Goal: Transaction & Acquisition: Purchase product/service

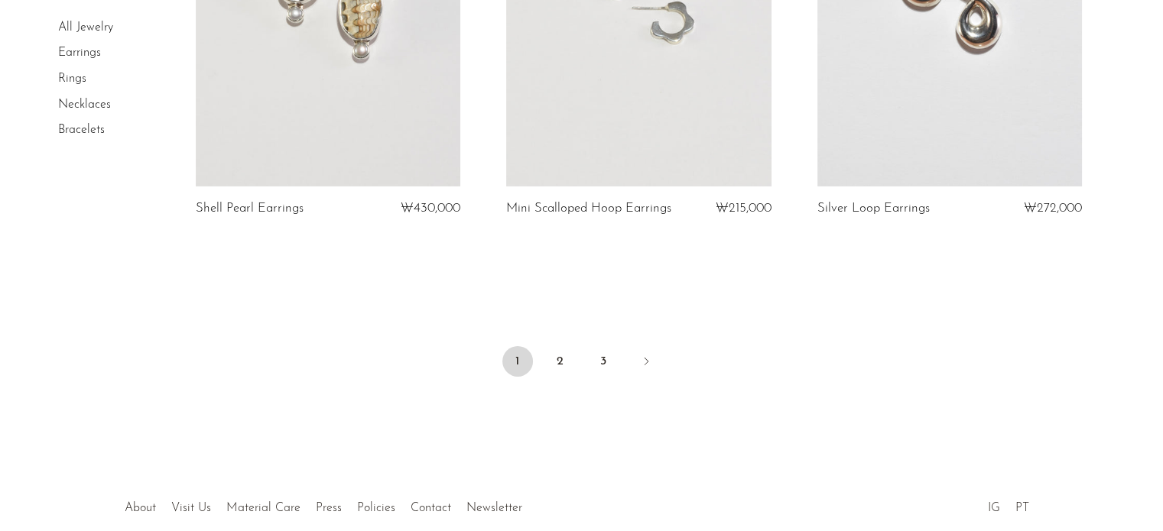
scroll to position [5199, 0]
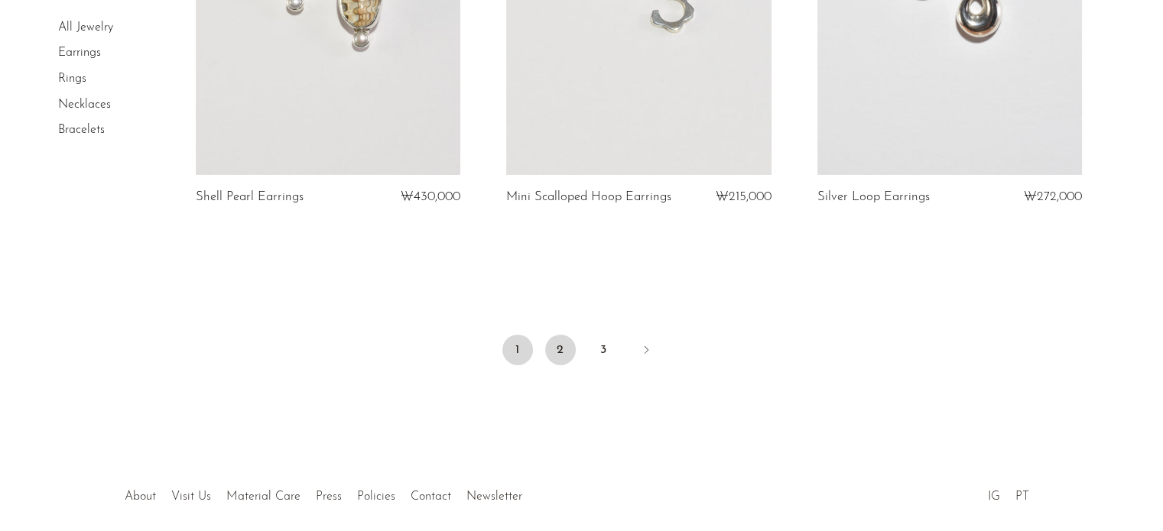
click at [560, 336] on link "2" at bounding box center [560, 350] width 31 height 31
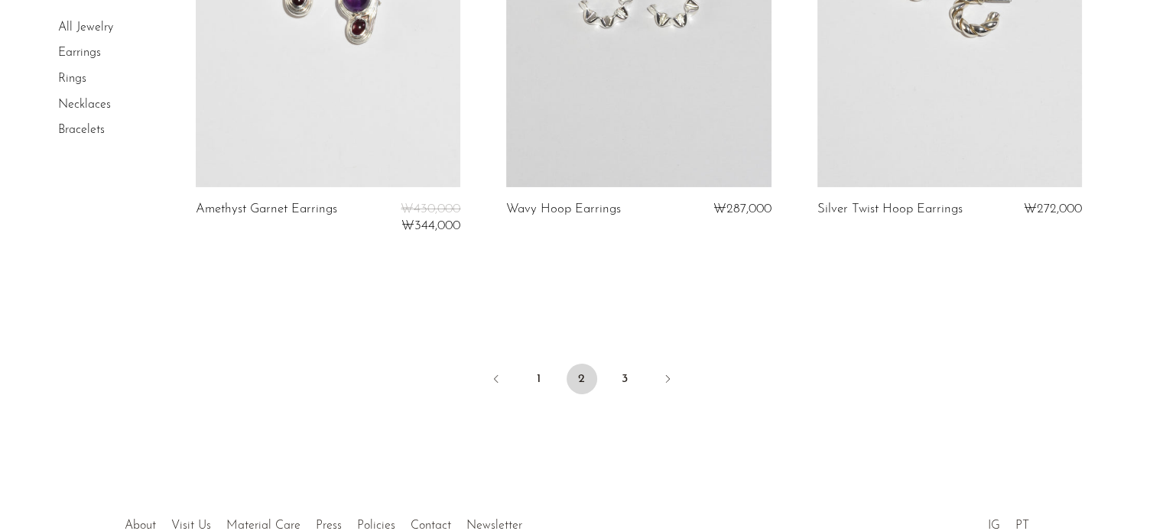
scroll to position [5275, 0]
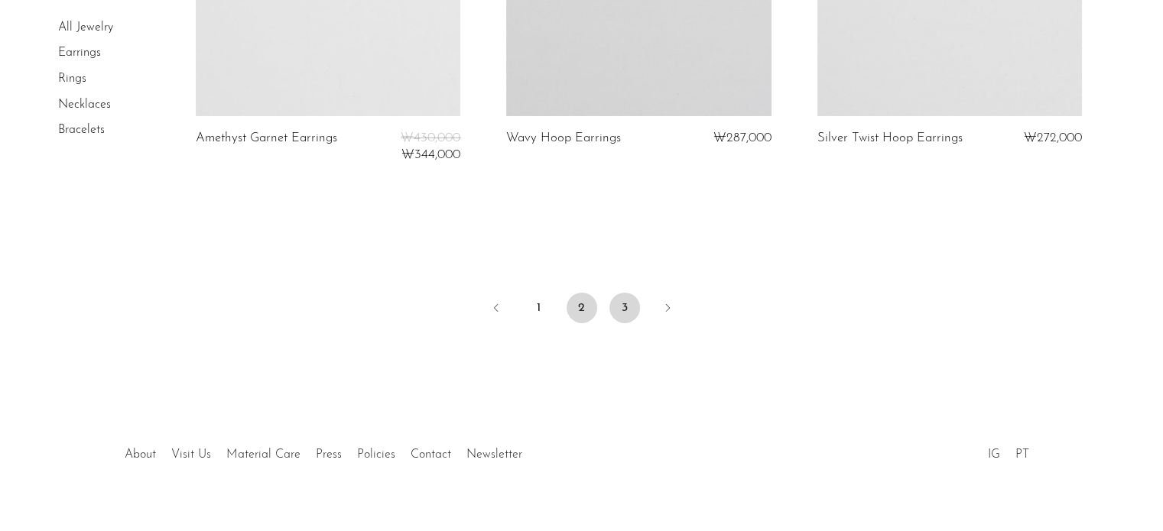
click at [613, 299] on link "3" at bounding box center [624, 308] width 31 height 31
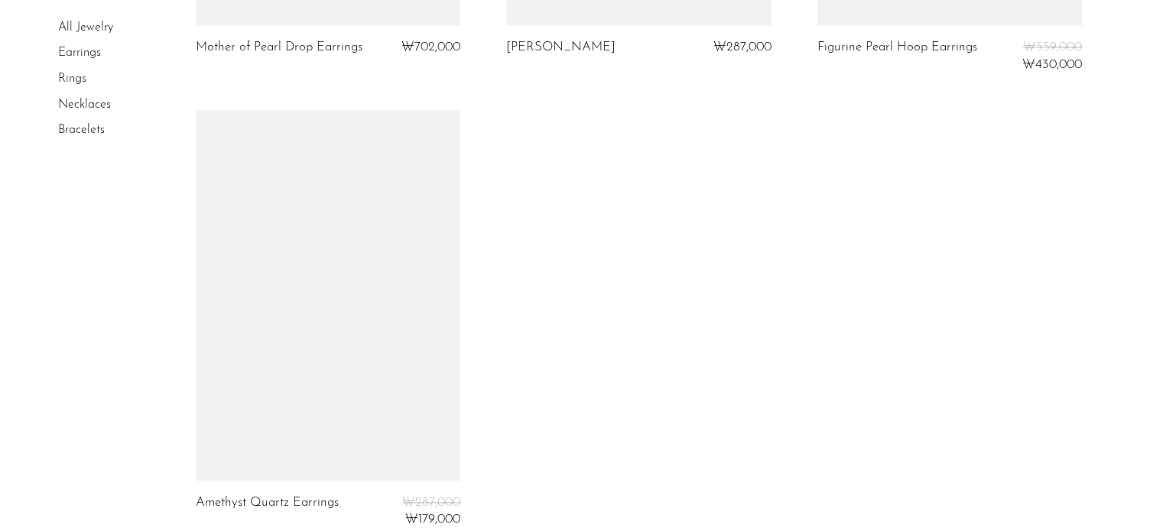
scroll to position [2599, 0]
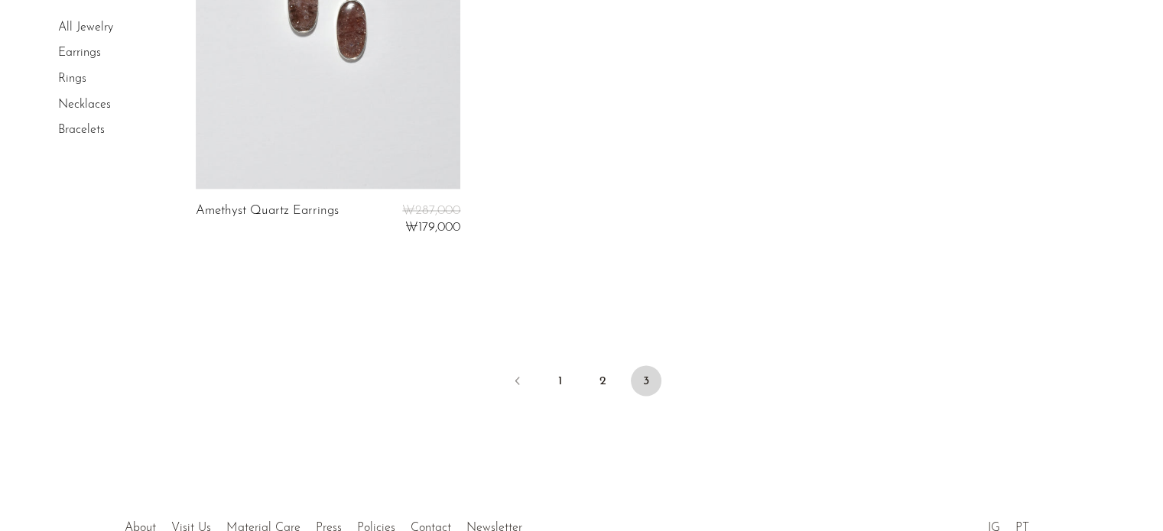
click at [96, 16] on li "All Jewelry" at bounding box center [115, 28] width 115 height 26
click at [109, 24] on link "All Jewelry" at bounding box center [85, 27] width 55 height 12
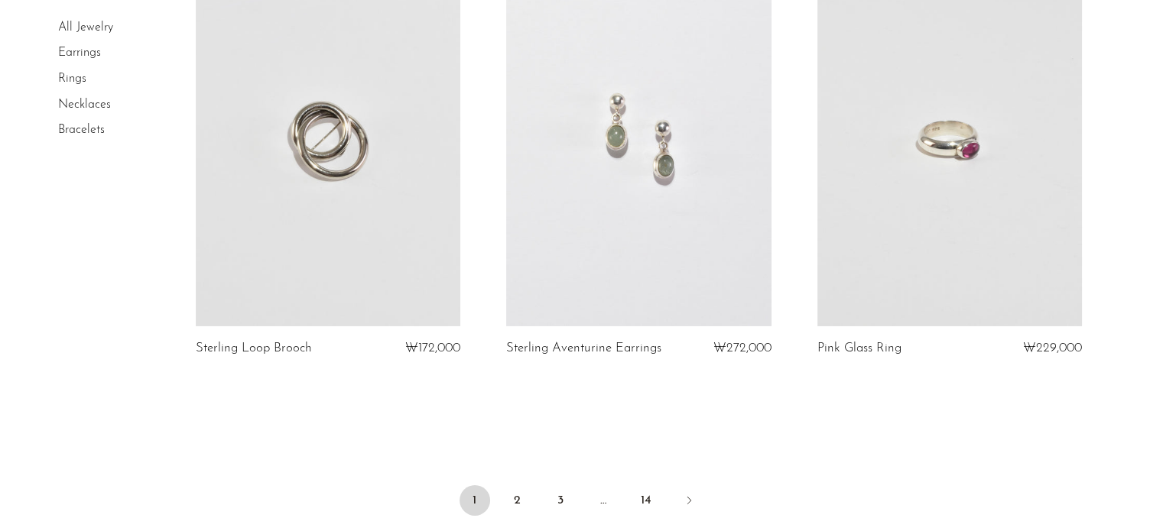
scroll to position [5046, 0]
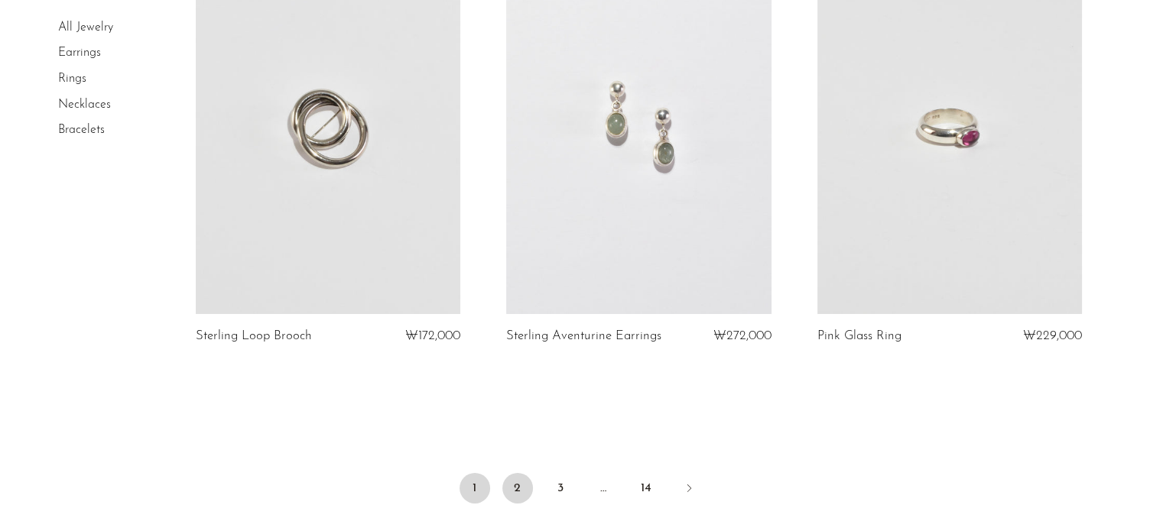
click at [512, 477] on link "2" at bounding box center [517, 488] width 31 height 31
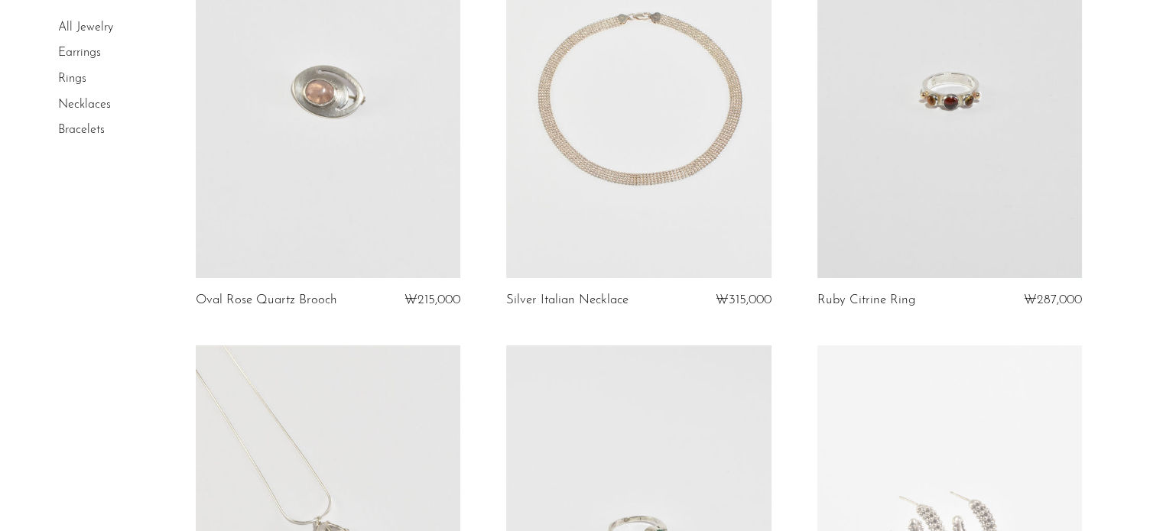
scroll to position [229, 0]
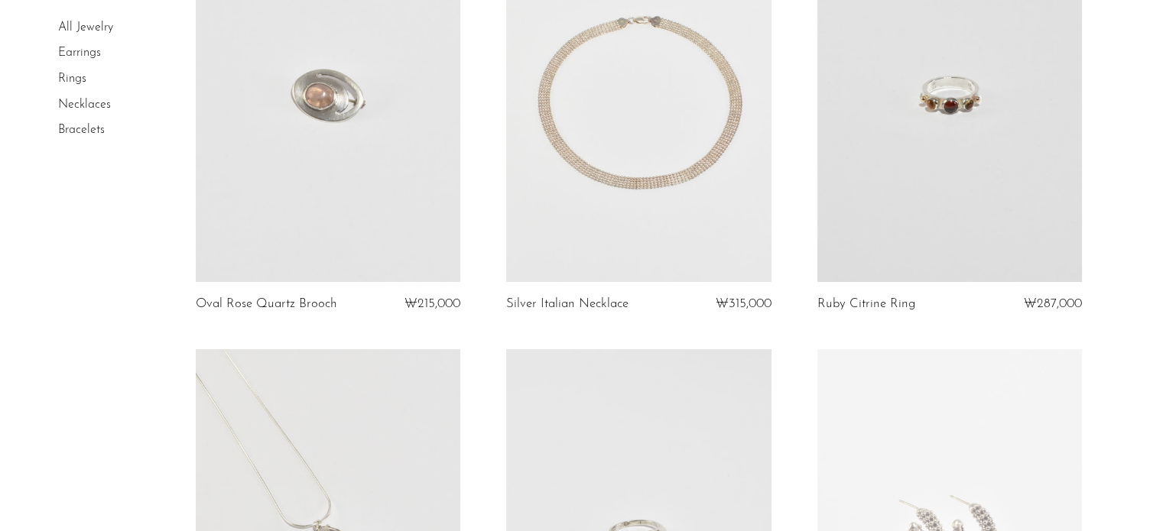
click at [91, 57] on link "Earrings" at bounding box center [79, 53] width 43 height 12
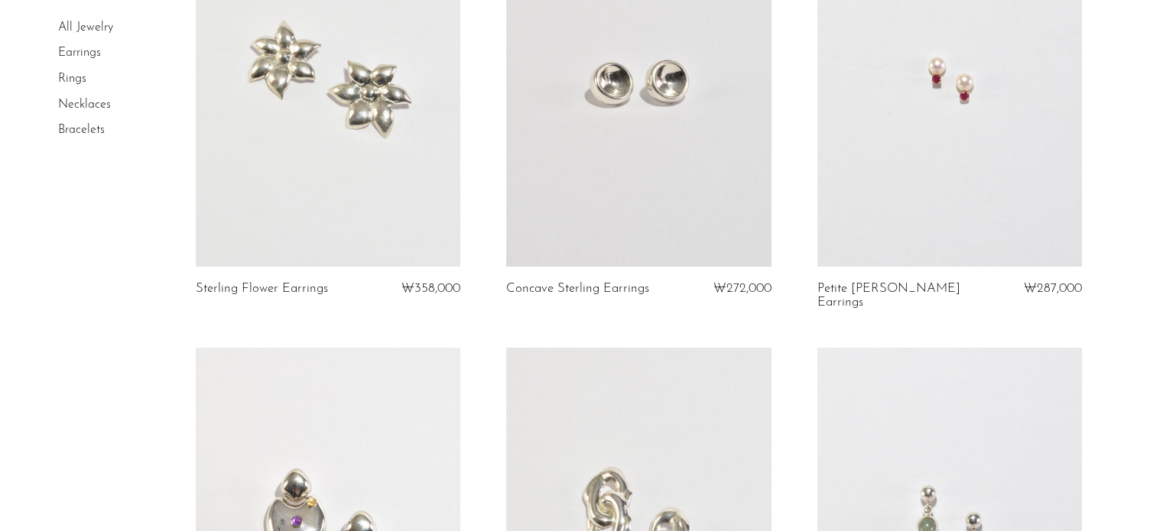
scroll to position [76, 0]
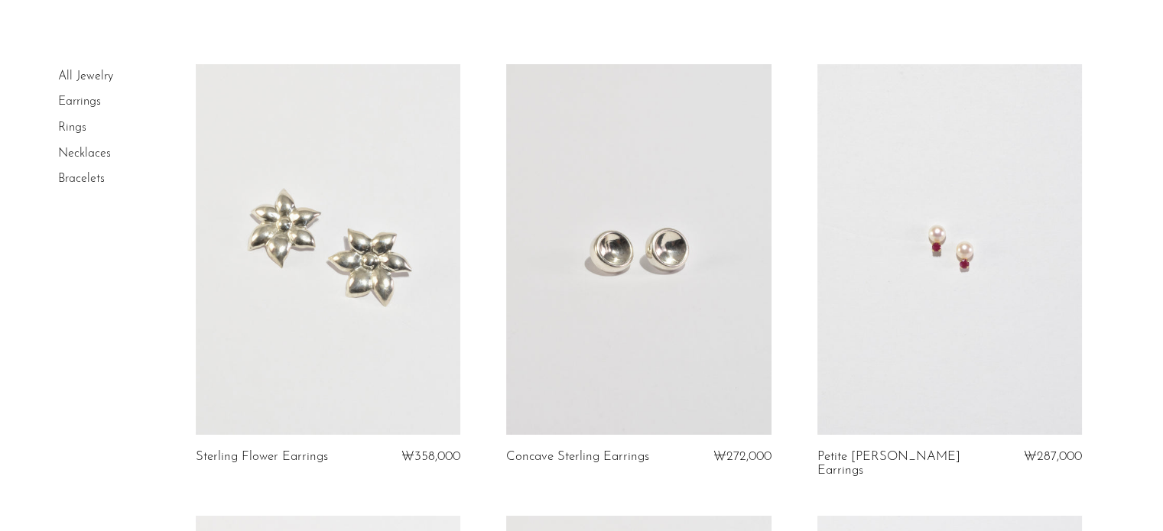
click at [950, 358] on link at bounding box center [949, 249] width 265 height 371
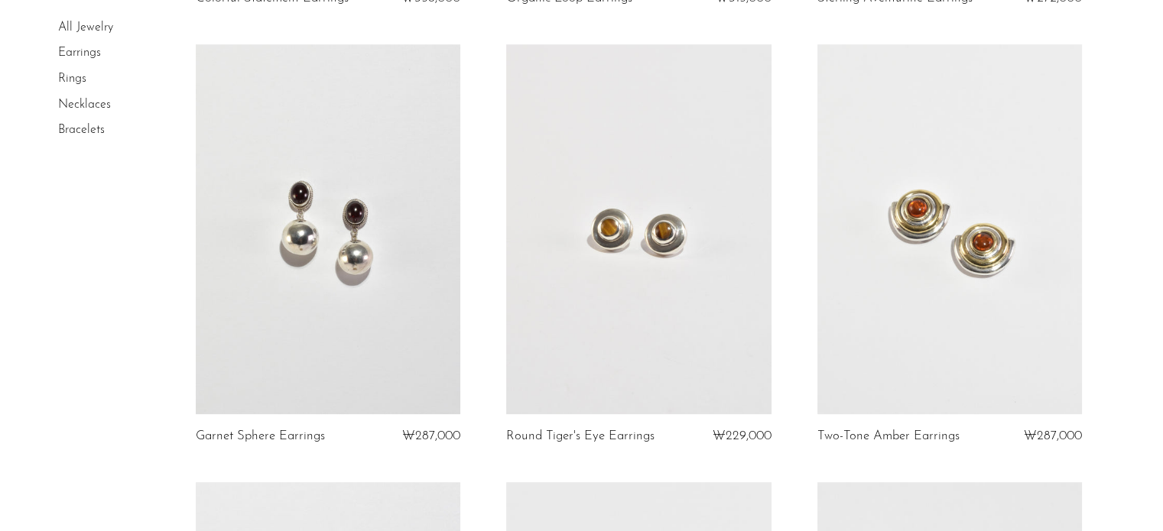
scroll to position [994, 0]
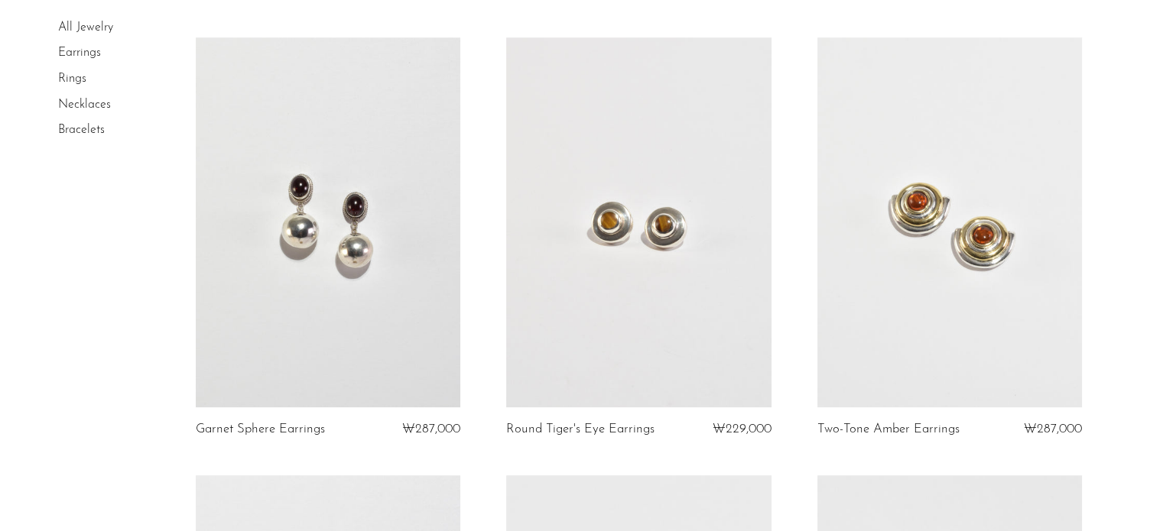
click at [654, 327] on link at bounding box center [638, 222] width 265 height 371
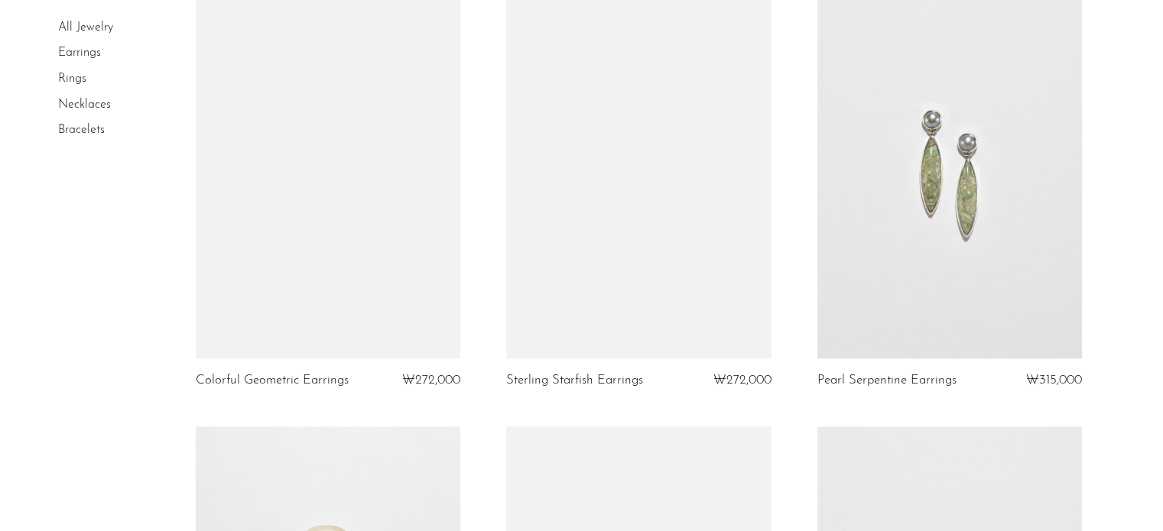
scroll to position [2365, 0]
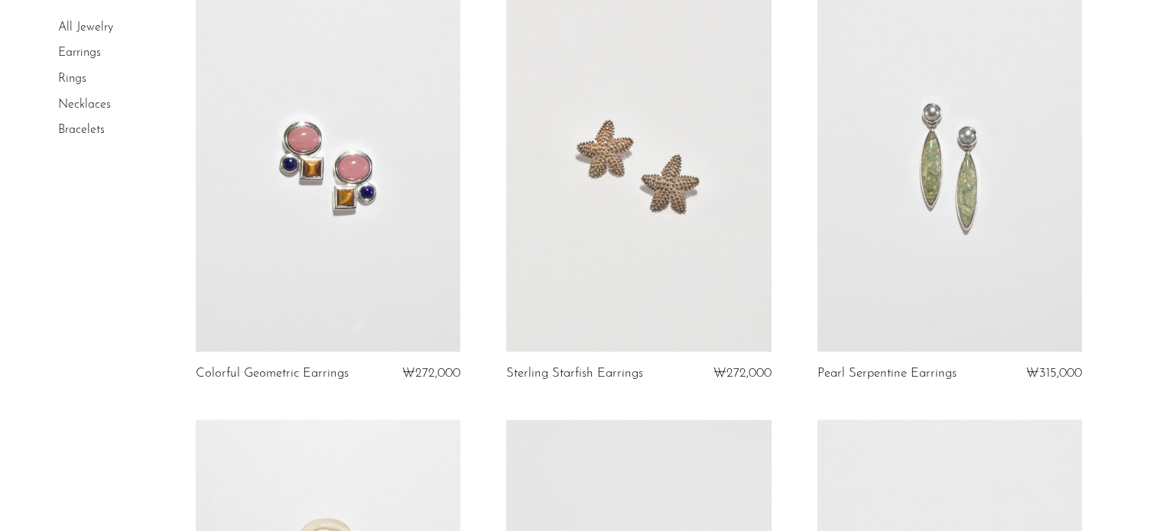
click at [420, 278] on link at bounding box center [328, 166] width 265 height 371
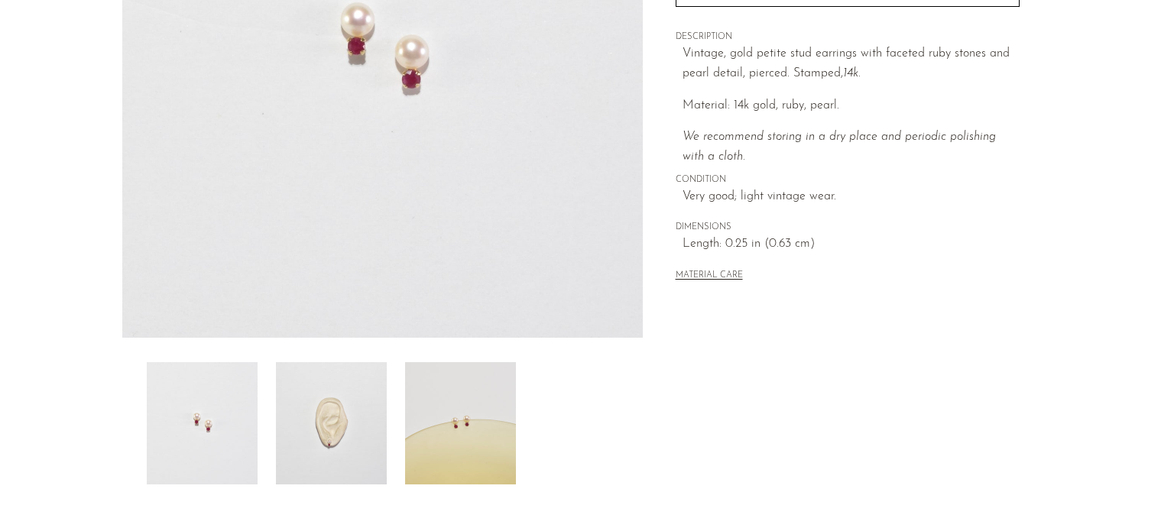
click at [355, 413] on img at bounding box center [331, 423] width 111 height 122
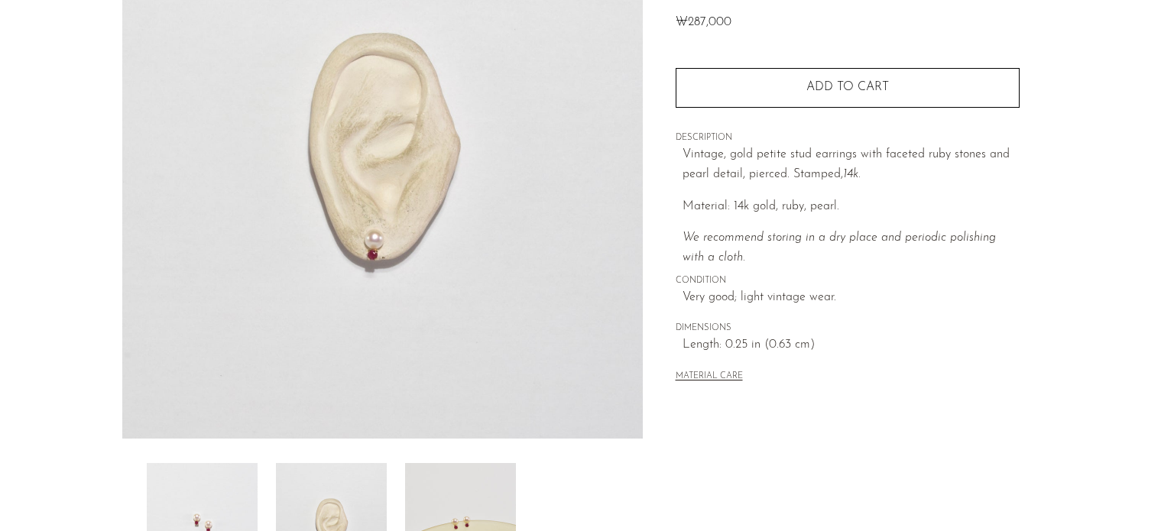
scroll to position [229, 0]
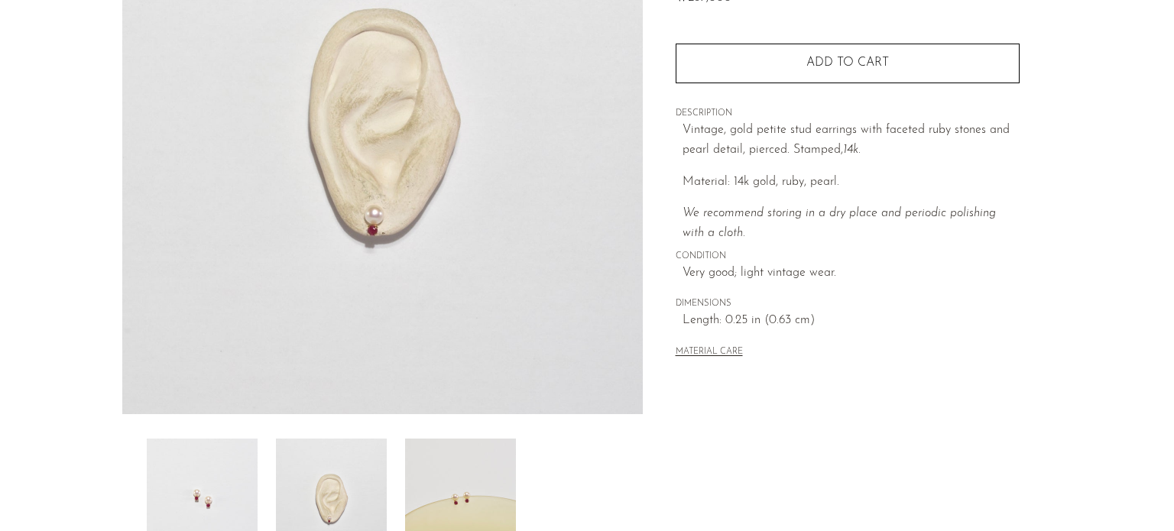
click at [448, 505] on img at bounding box center [460, 500] width 111 height 122
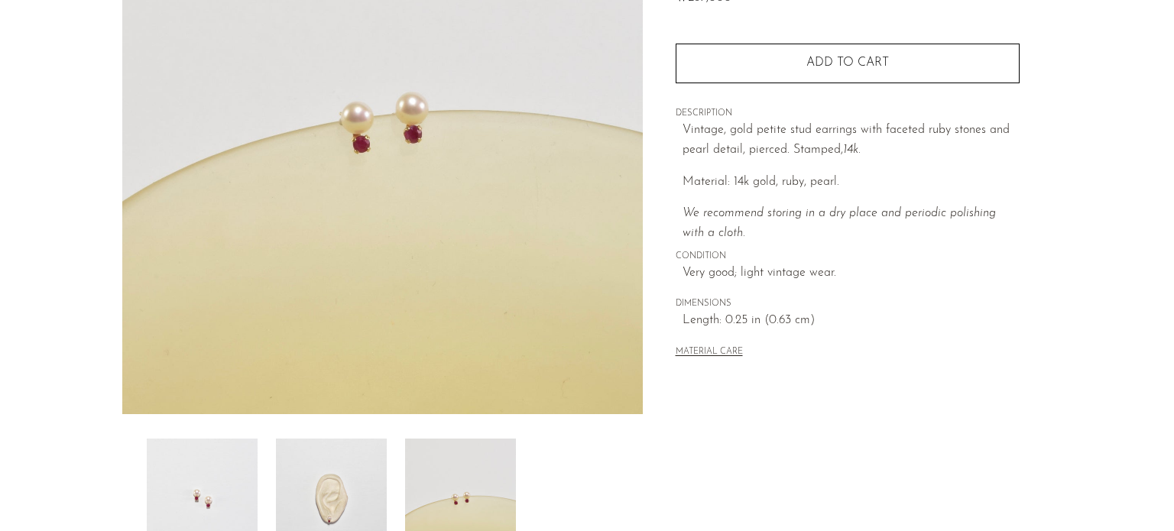
click at [223, 454] on img at bounding box center [202, 500] width 111 height 122
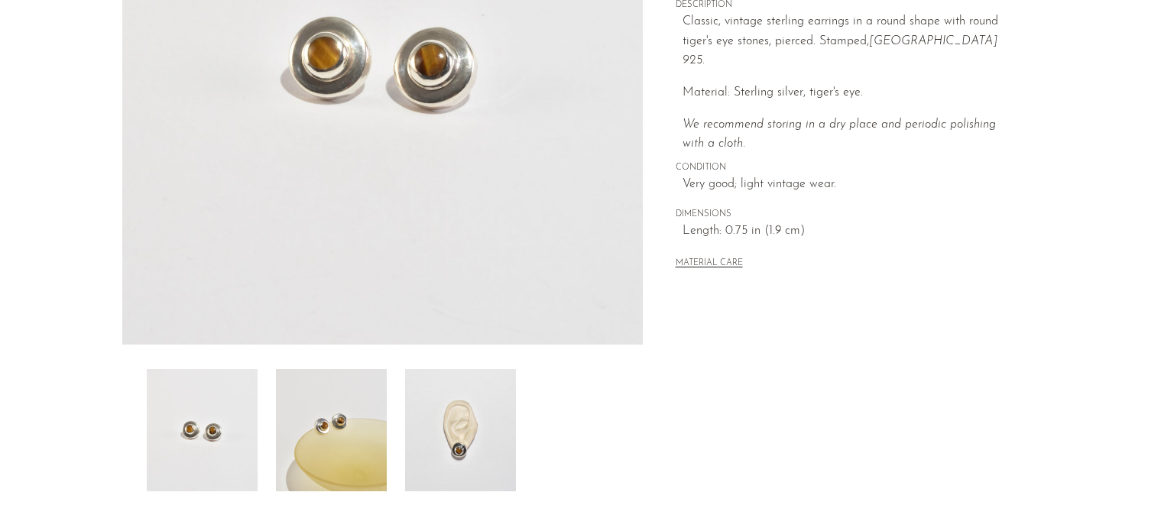
scroll to position [306, 0]
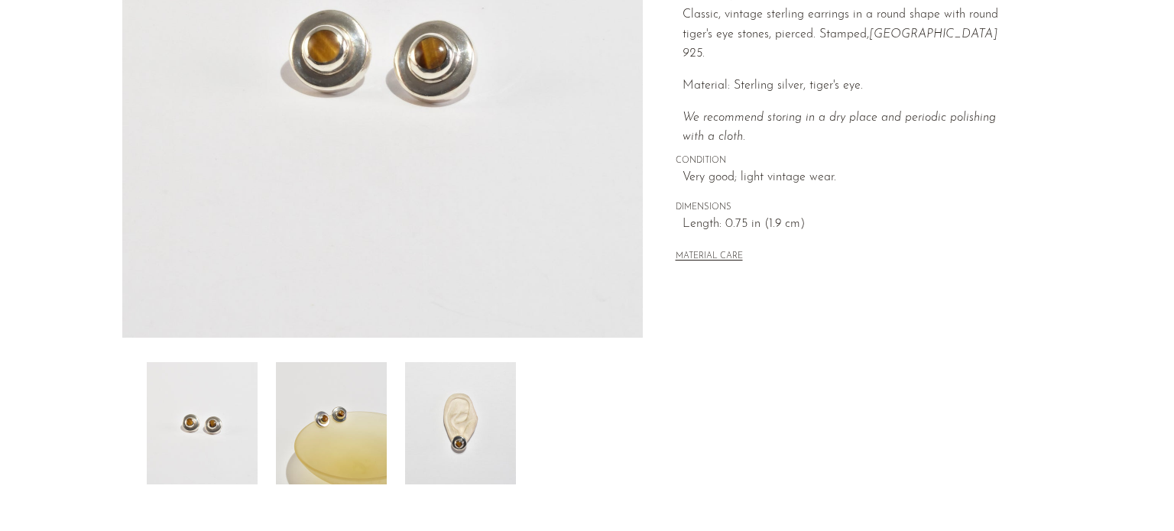
click at [428, 417] on img at bounding box center [460, 423] width 111 height 122
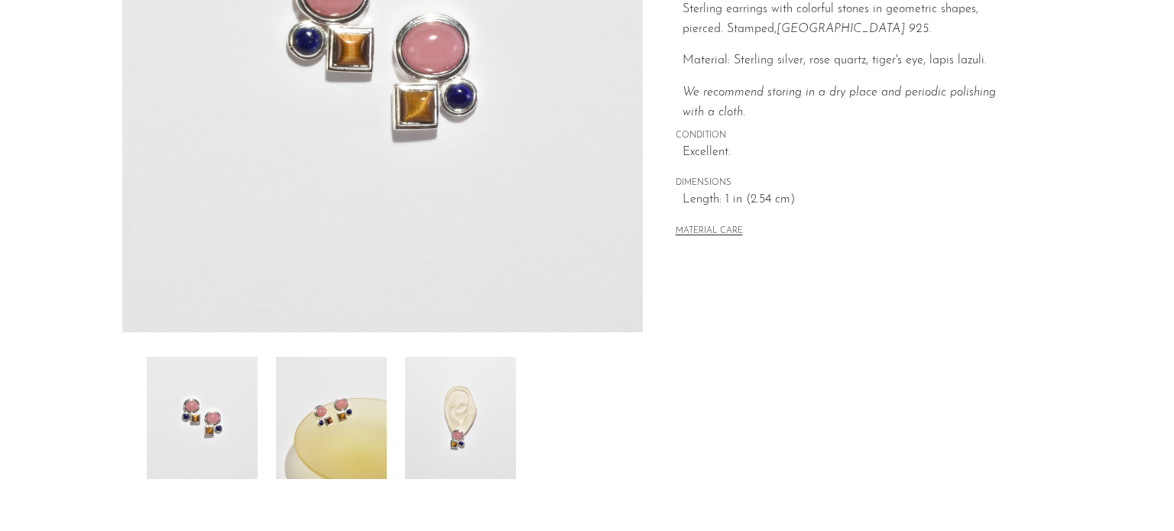
click at [453, 394] on img at bounding box center [460, 418] width 111 height 122
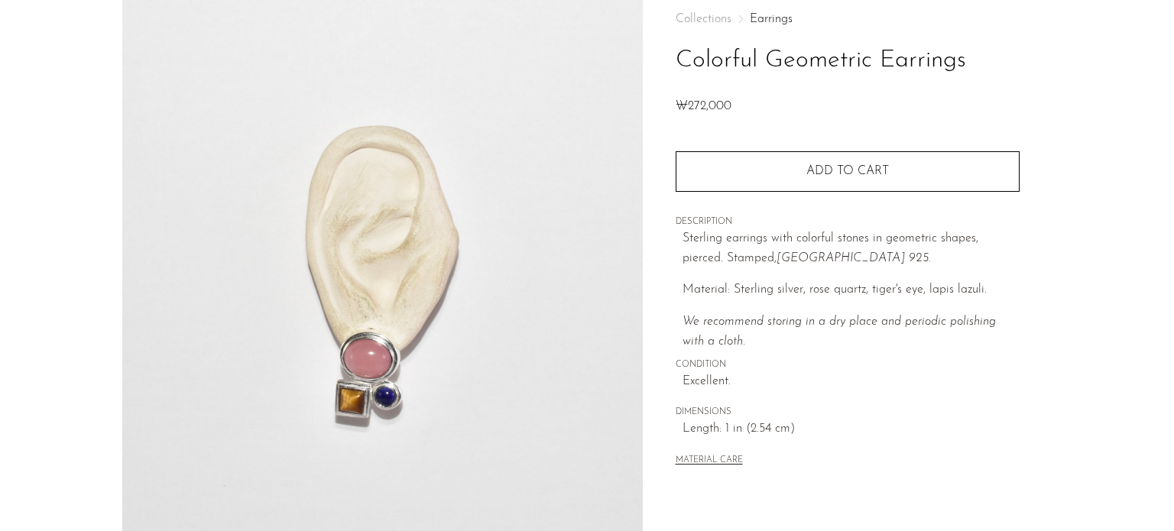
scroll to position [158, 0]
